Goal: Task Accomplishment & Management: Manage account settings

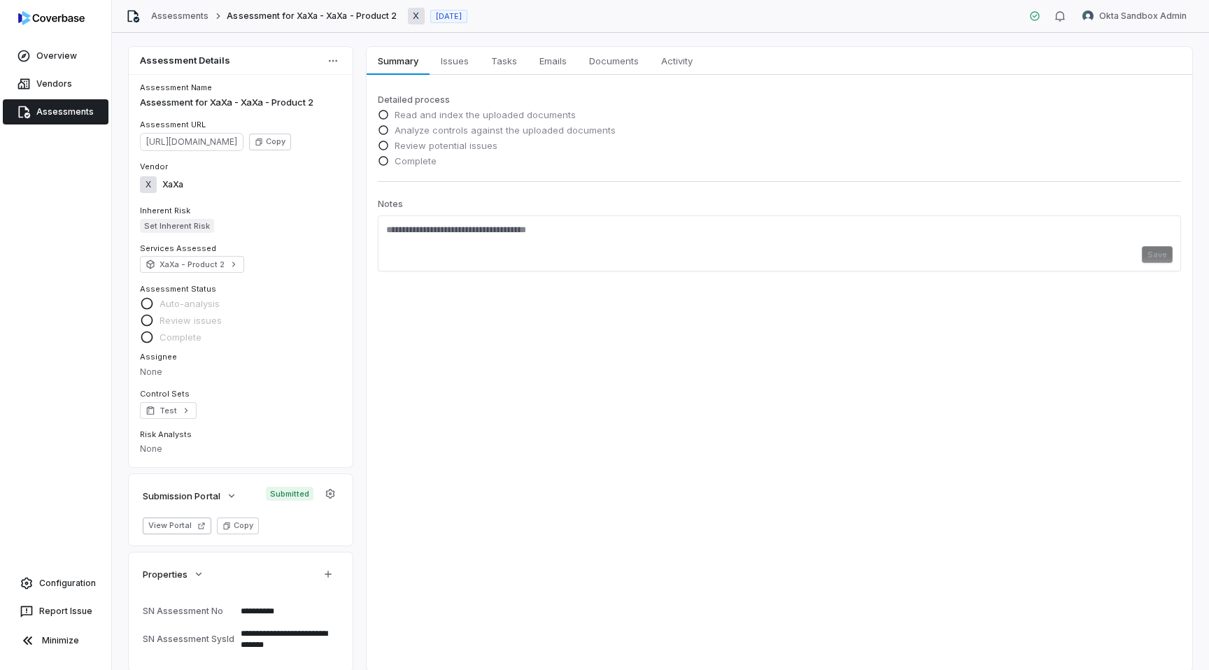
type textarea "*"
click at [78, 113] on link "Assessments" at bounding box center [56, 111] width 106 height 25
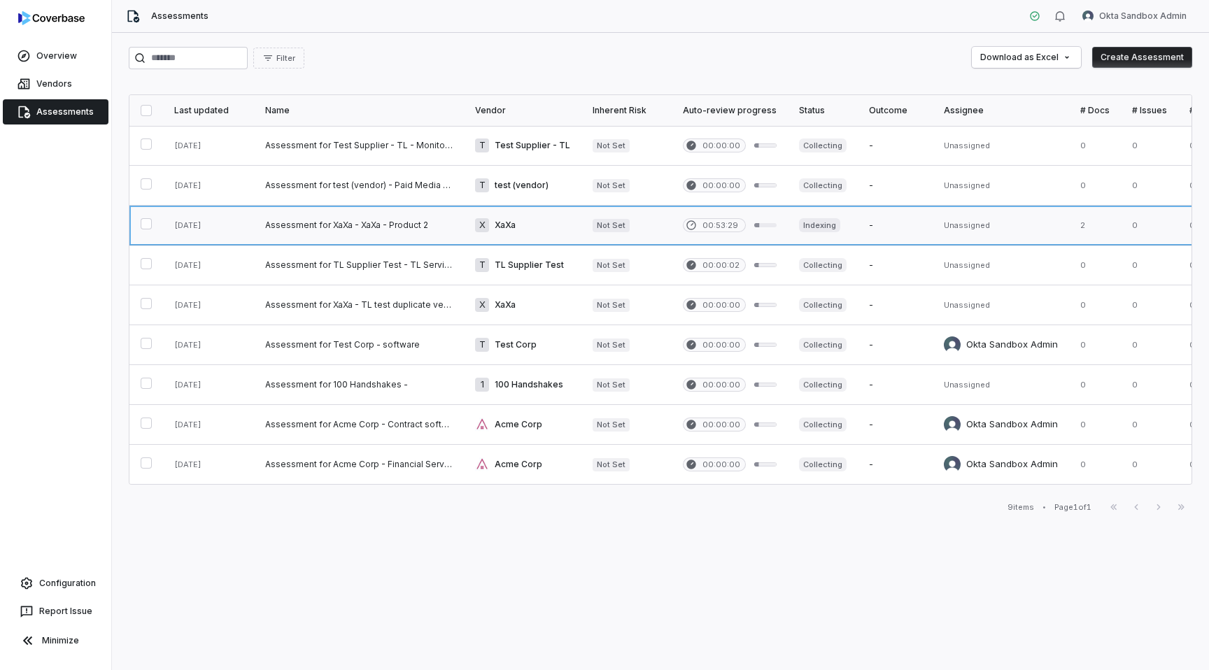
click at [428, 228] on link at bounding box center [359, 225] width 210 height 39
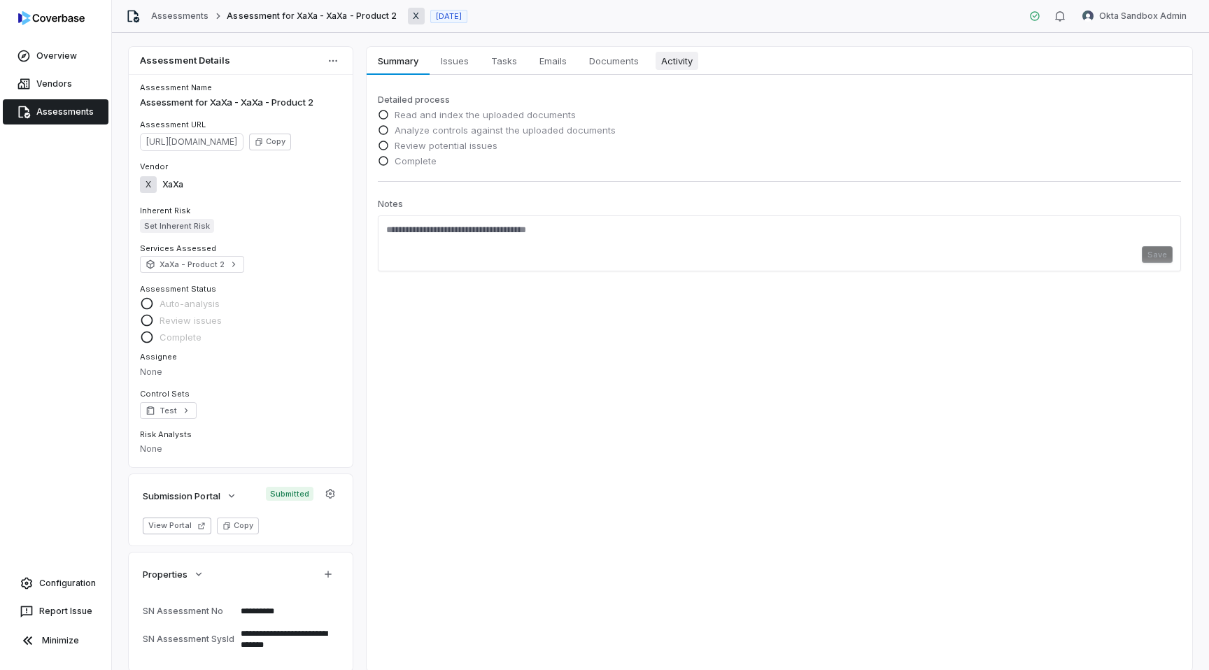
click at [659, 70] on link "Activity Activity" at bounding box center [677, 61] width 54 height 28
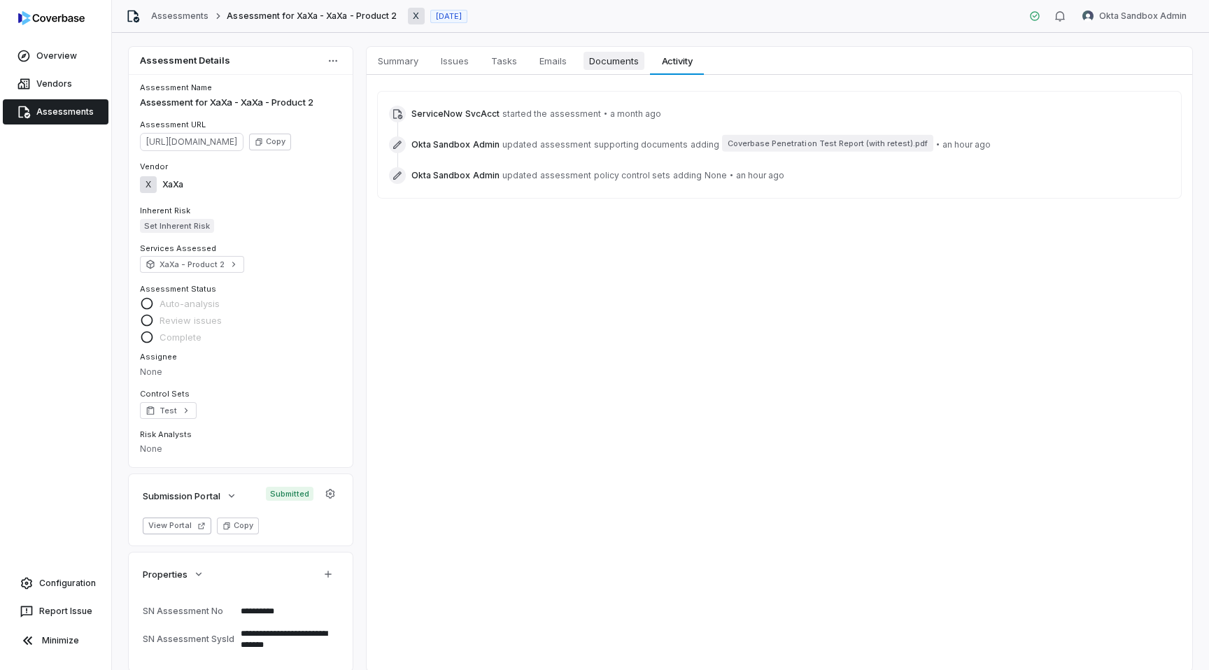
click at [640, 70] on link "Documents Documents" at bounding box center [614, 61] width 72 height 28
click at [620, 55] on span "Documents" at bounding box center [614, 61] width 61 height 18
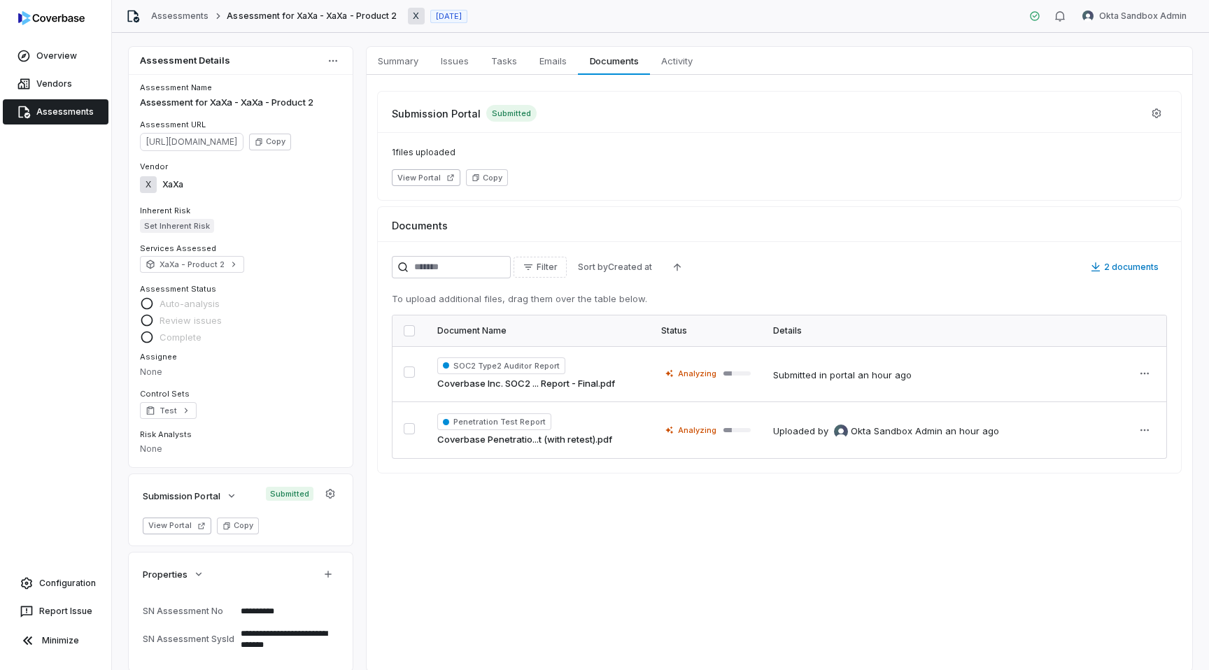
type textarea "*"
click at [329, 493] on icon "button" at bounding box center [330, 493] width 9 height 9
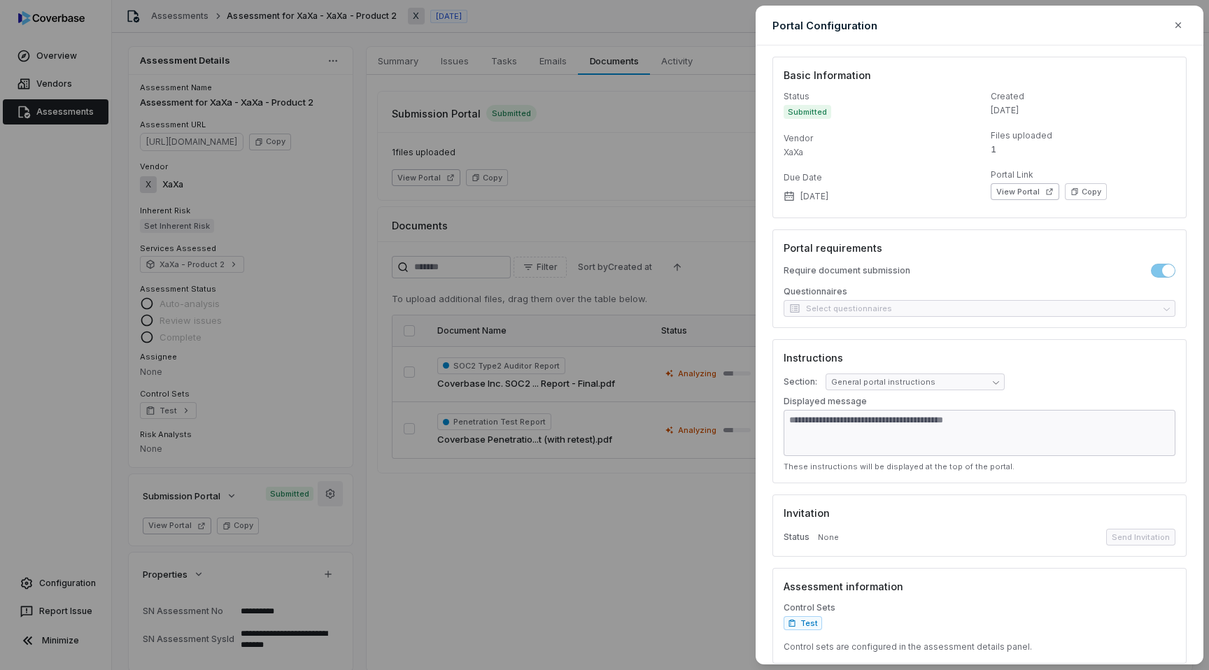
scroll to position [10, 0]
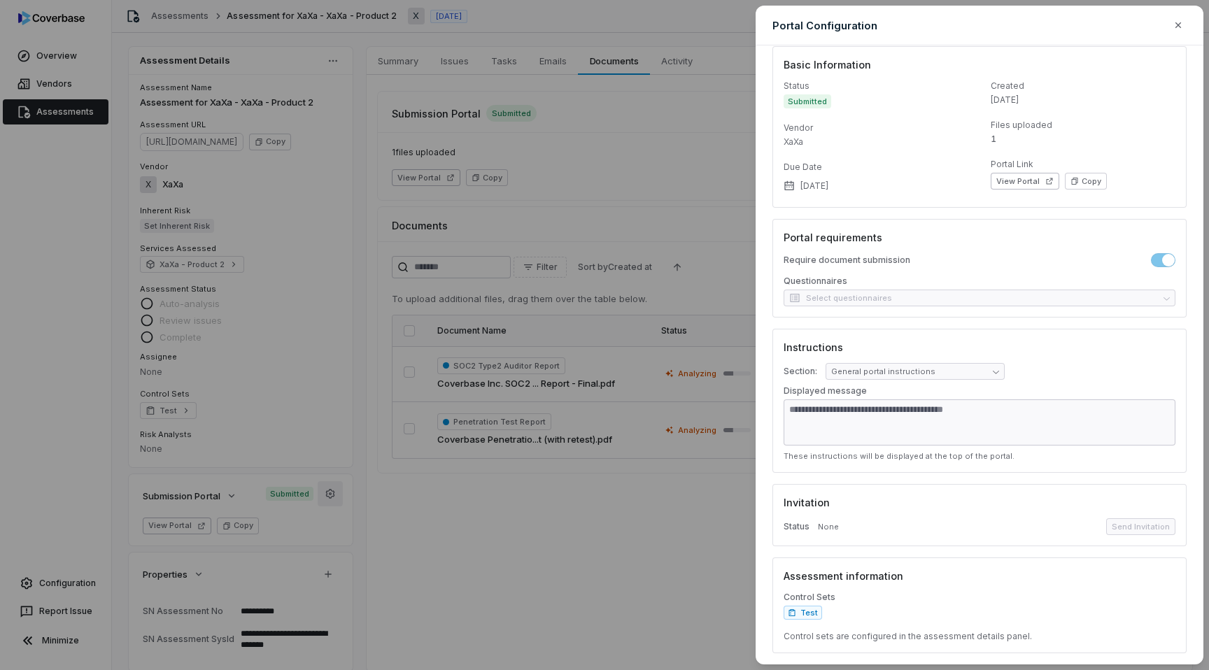
click at [1032, 524] on div "Status None Send Invitation" at bounding box center [980, 527] width 392 height 17
click at [822, 522] on span "None" at bounding box center [828, 527] width 21 height 10
click at [855, 359] on div "**********" at bounding box center [980, 401] width 414 height 144
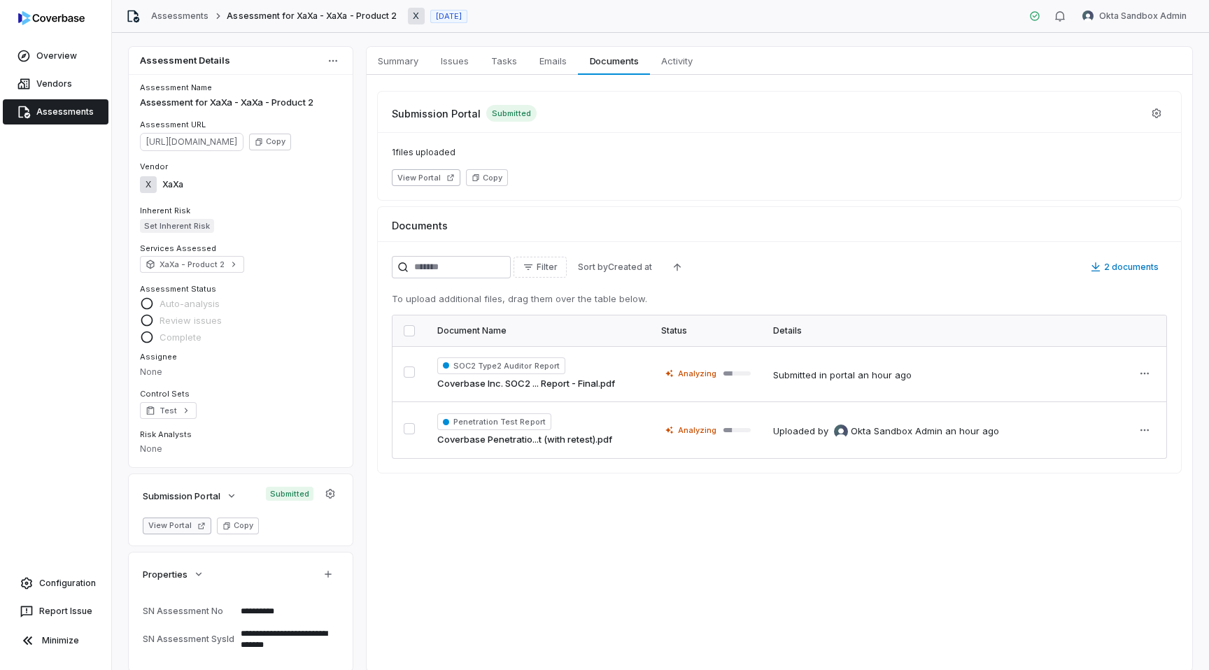
click at [181, 523] on button "View Portal" at bounding box center [177, 526] width 69 height 17
click at [327, 491] on icon "button" at bounding box center [330, 493] width 11 height 11
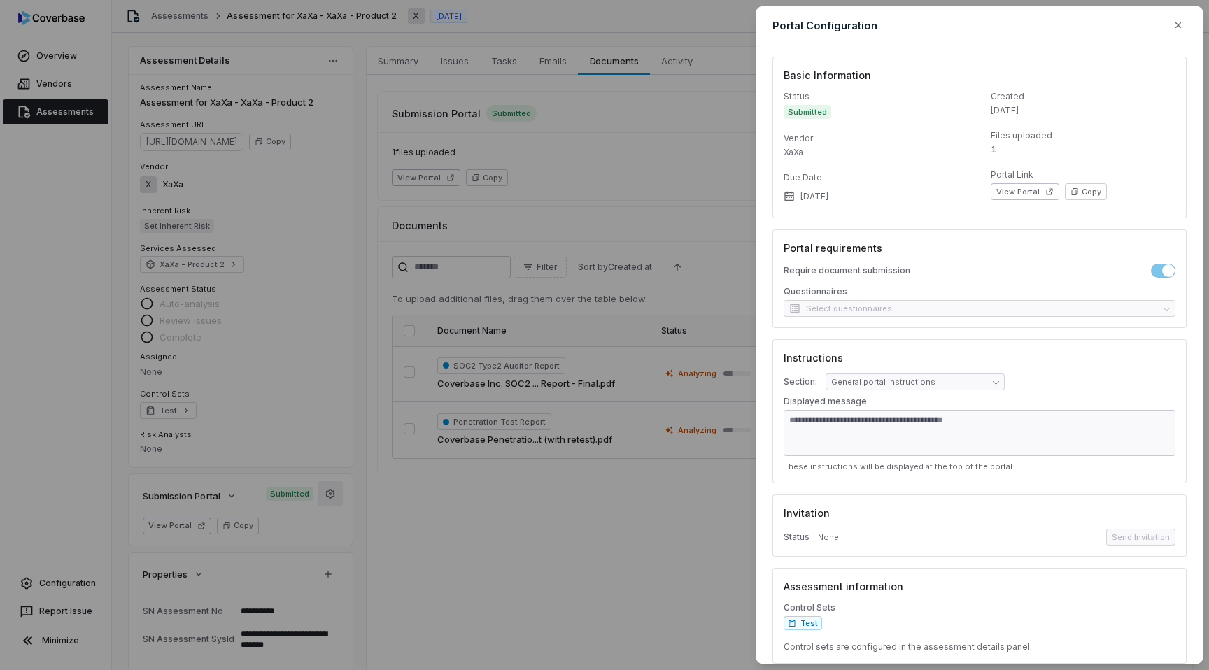
scroll to position [10, 0]
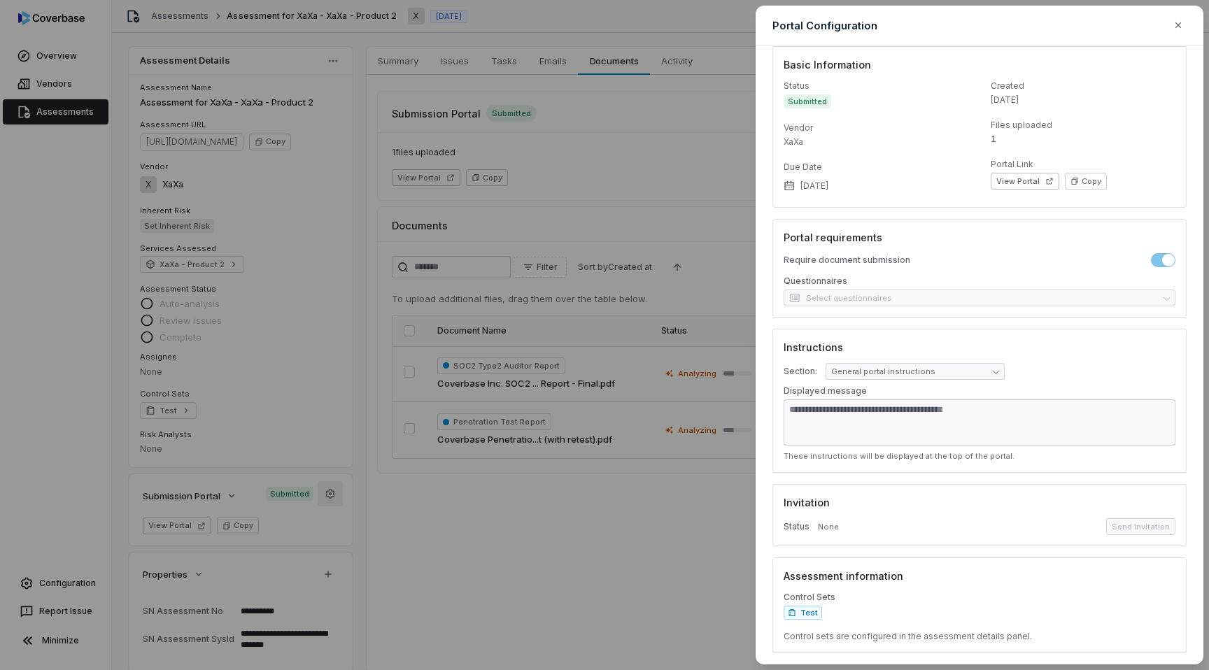
click at [820, 298] on div "Questionnaires Select questionnaires" at bounding box center [980, 291] width 392 height 31
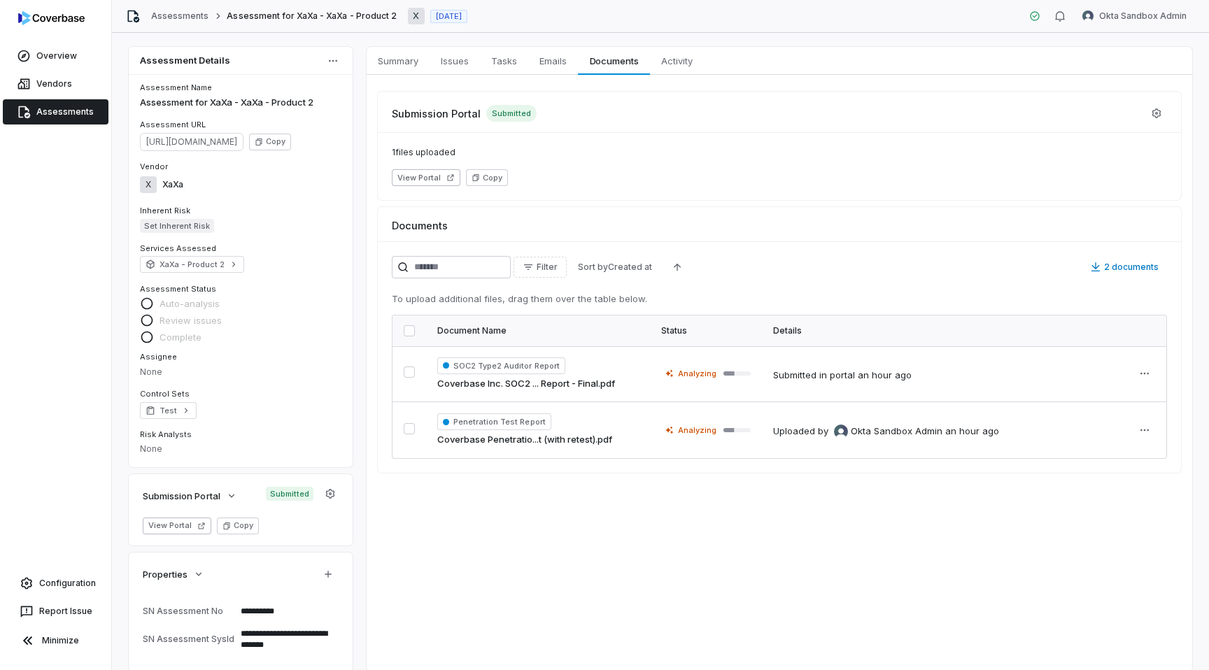
click at [55, 120] on link "Assessments" at bounding box center [56, 111] width 106 height 25
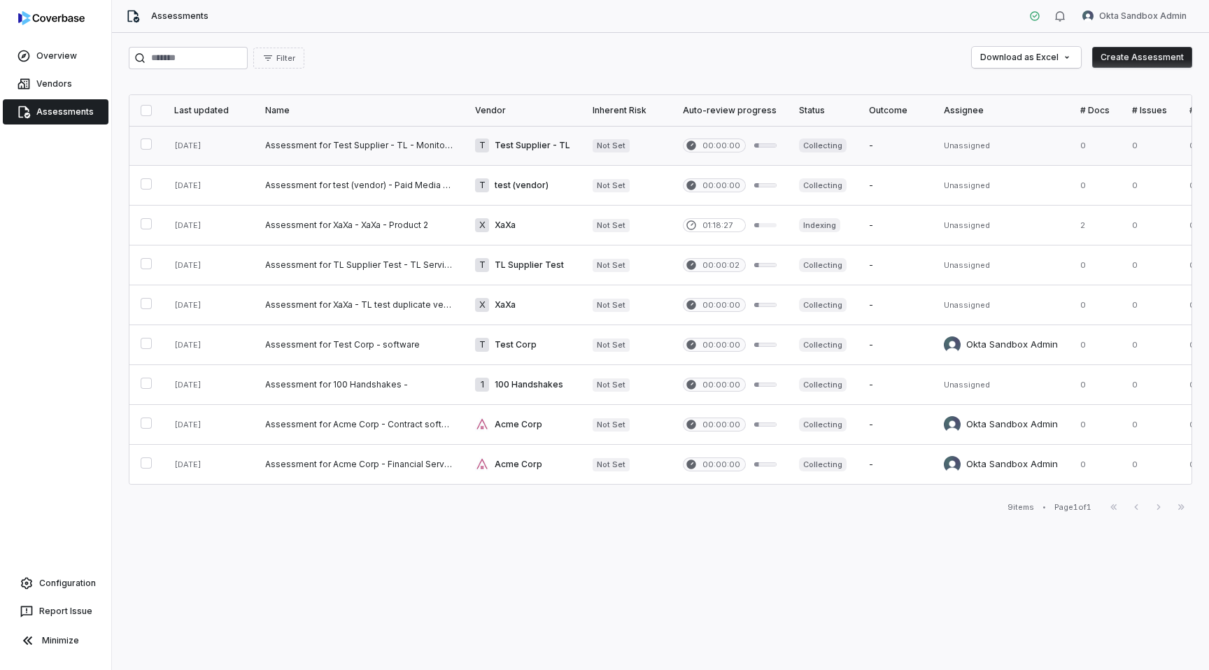
click at [401, 143] on link at bounding box center [359, 145] width 210 height 39
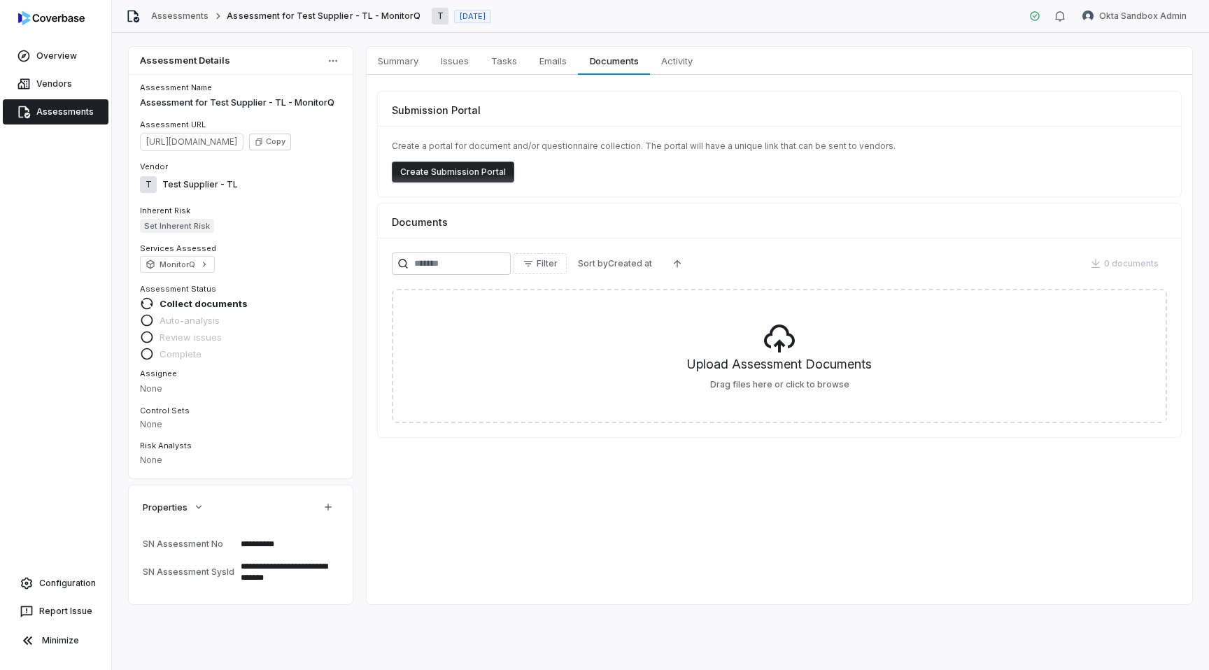
click at [435, 168] on button "Create Submission Portal" at bounding box center [453, 172] width 122 height 21
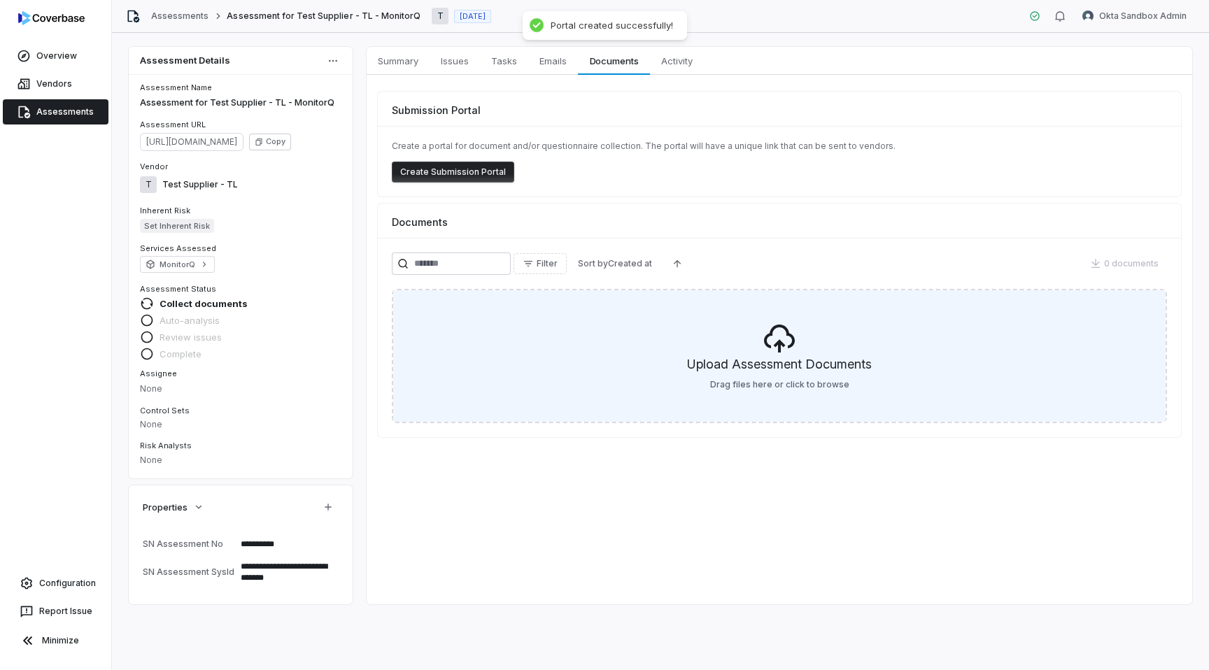
type textarea "*"
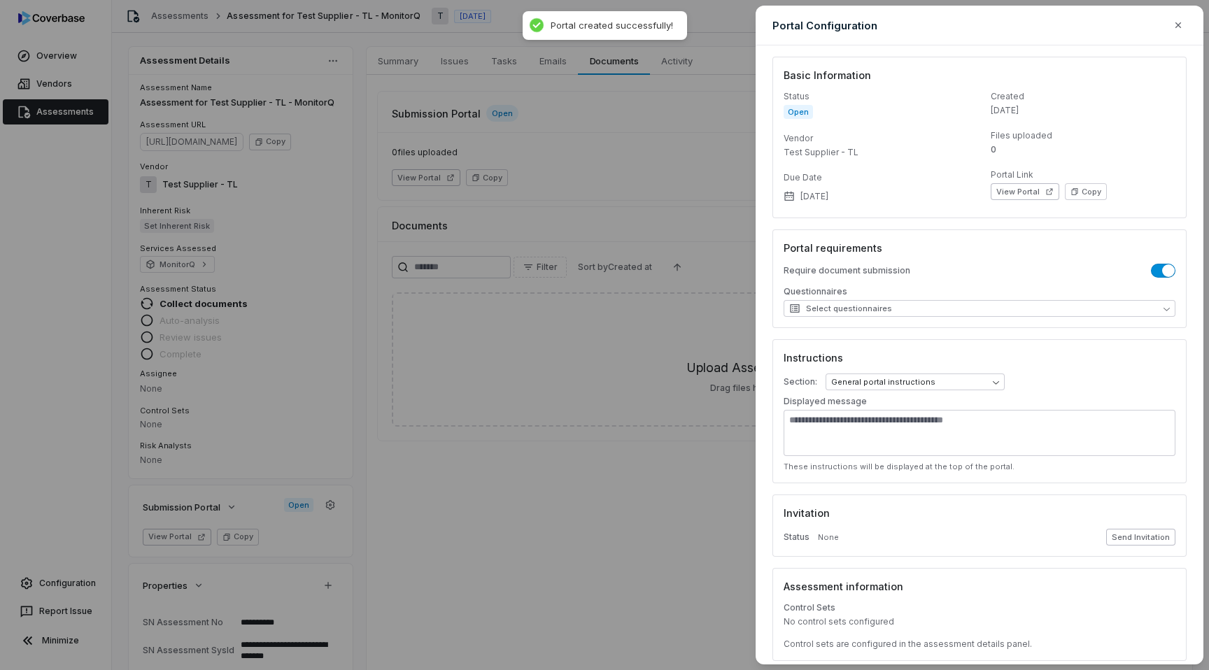
click at [1132, 537] on button "Send Invitation" at bounding box center [1140, 537] width 69 height 17
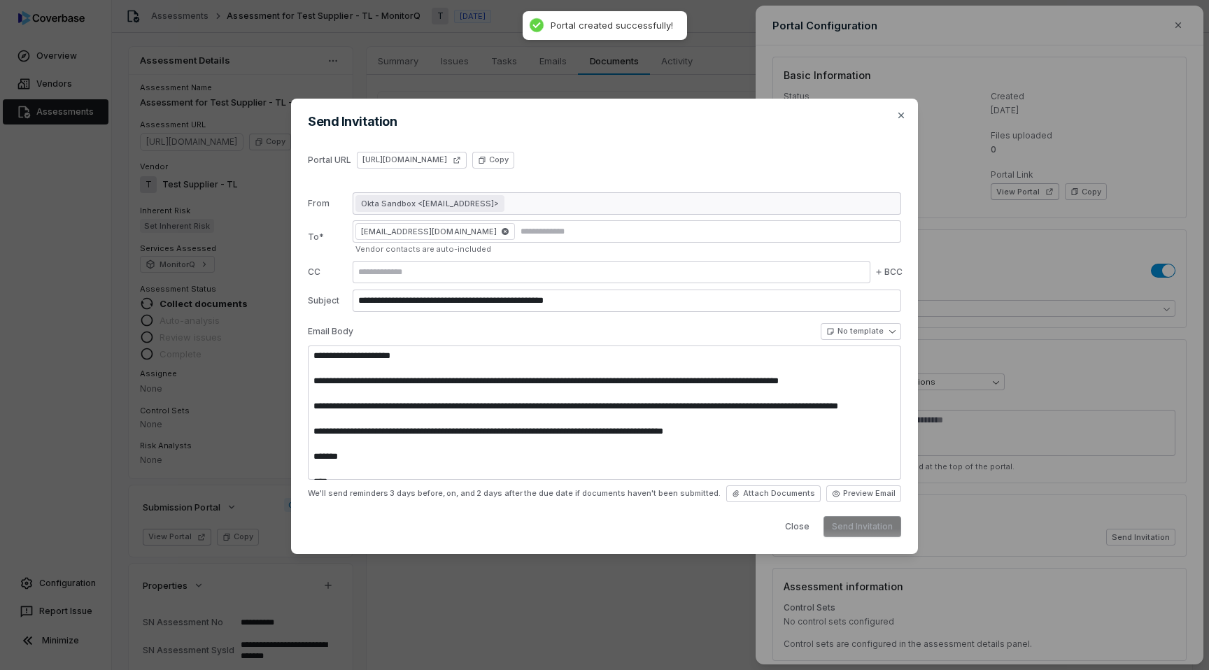
type textarea "**********"
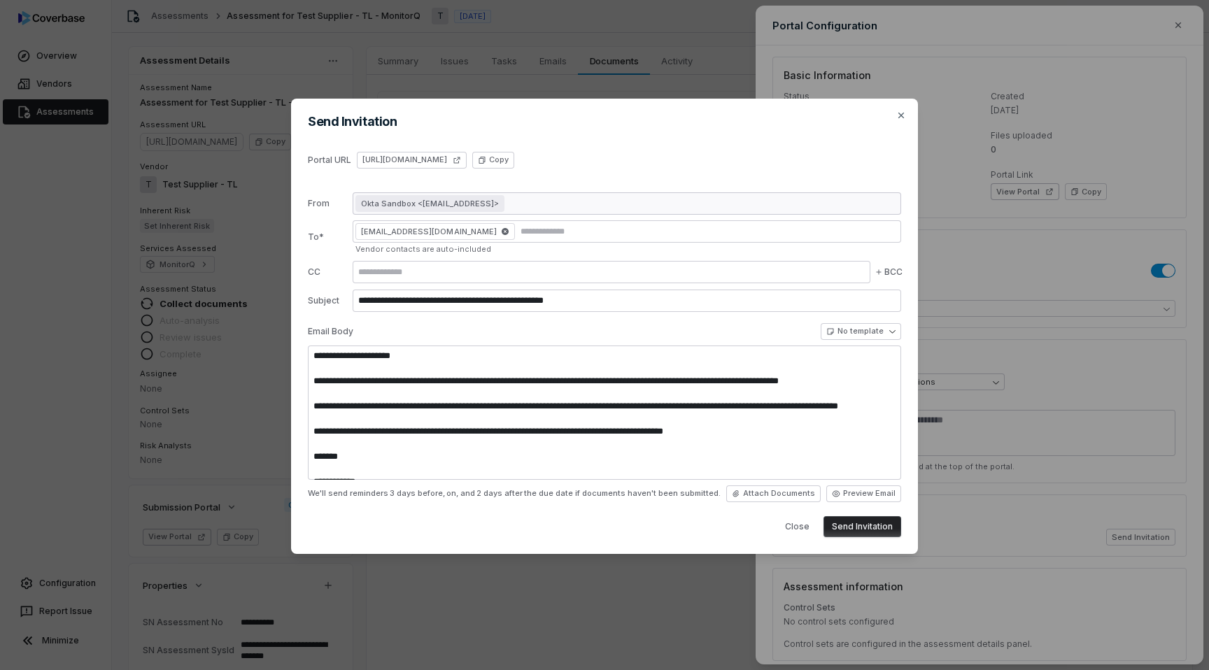
scroll to position [38, 0]
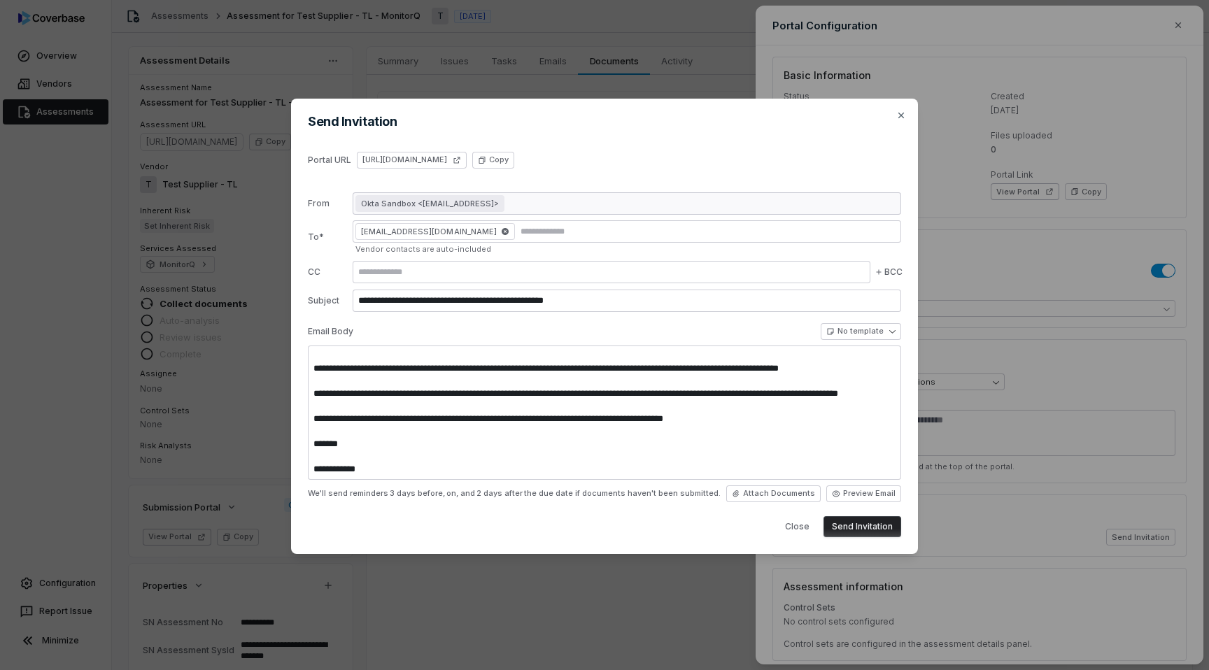
type textarea "*"
